Goal: Task Accomplishment & Management: Manage account settings

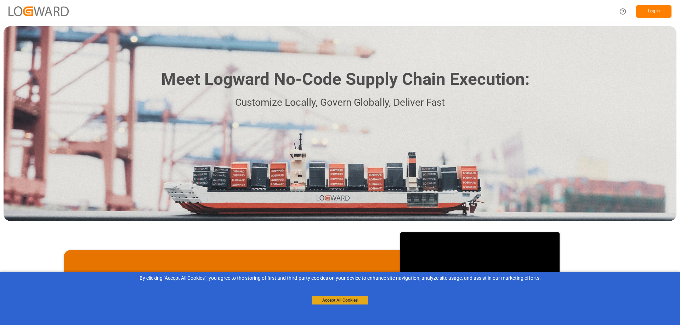
click at [348, 299] on button "Accept All Cookies" at bounding box center [340, 300] width 57 height 8
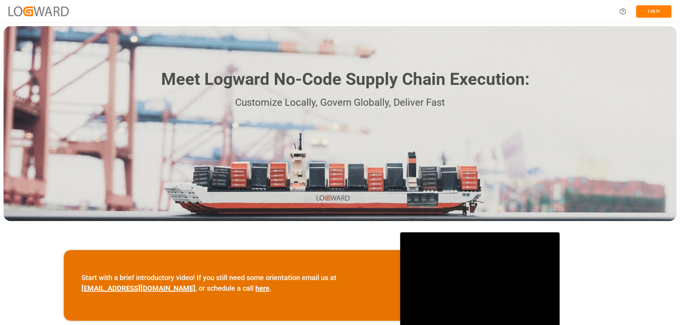
click at [642, 8] on button "Log In" at bounding box center [653, 11] width 35 height 12
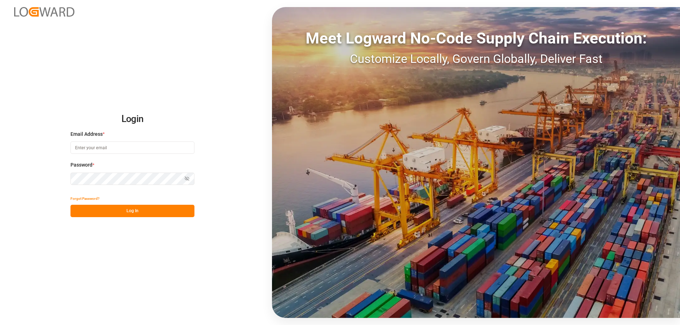
type input "[PERSON_NAME][EMAIL_ADDRESS][PERSON_NAME][DOMAIN_NAME]"
click at [134, 214] on button "Log In" at bounding box center [132, 211] width 124 height 12
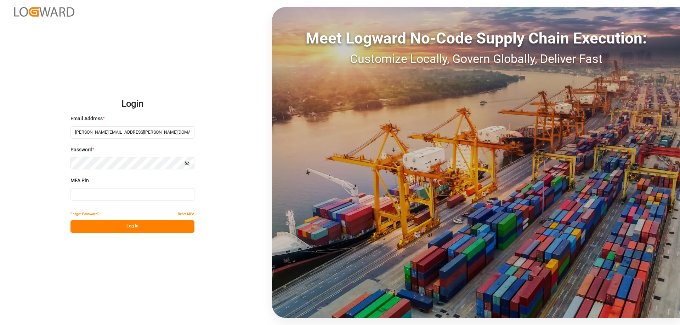
click at [117, 196] on input at bounding box center [132, 194] width 124 height 12
type input "2"
type input "387047"
click at [128, 225] on button "Log In" at bounding box center [132, 227] width 124 height 12
